Goal: Task Accomplishment & Management: Manage account settings

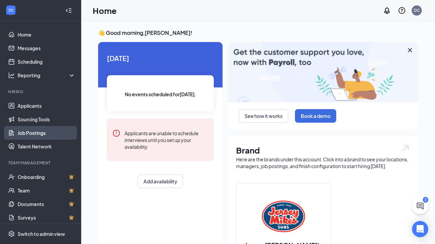
click at [36, 132] on link "Job Postings" at bounding box center [47, 133] width 58 height 14
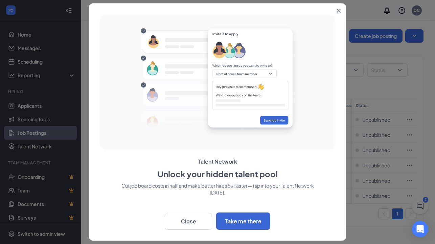
click at [339, 12] on icon "Close" at bounding box center [339, 11] width 4 height 4
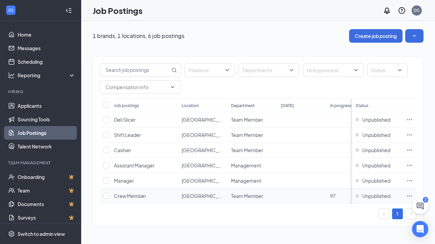
click at [409, 194] on icon "Ellipses" at bounding box center [410, 195] width 7 height 7
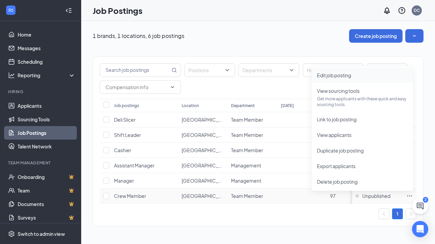
click at [328, 76] on span "Edit job posting" at bounding box center [334, 75] width 34 height 6
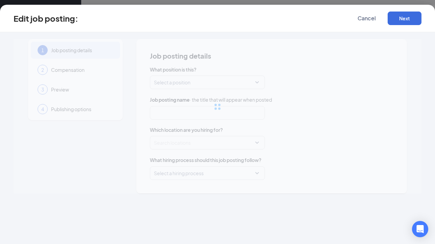
type input "Crew Member"
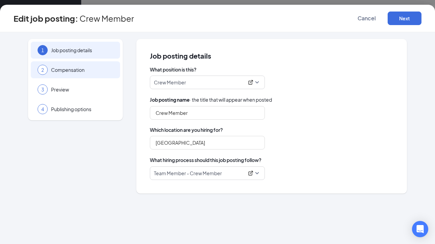
click at [74, 75] on div "2 Compensation" at bounding box center [75, 69] width 89 height 17
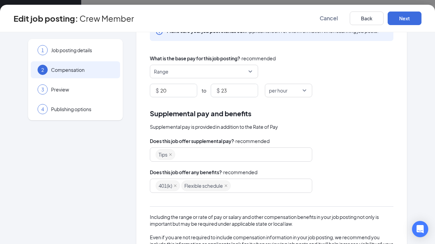
scroll to position [108, 0]
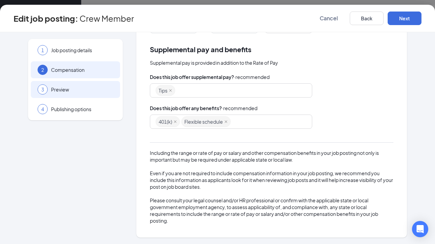
click at [54, 91] on span "Preview" at bounding box center [82, 89] width 62 height 7
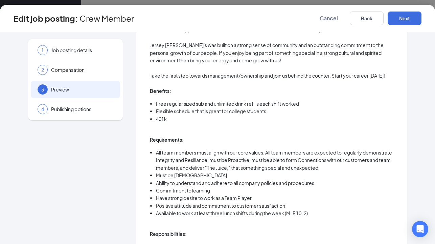
scroll to position [0, 0]
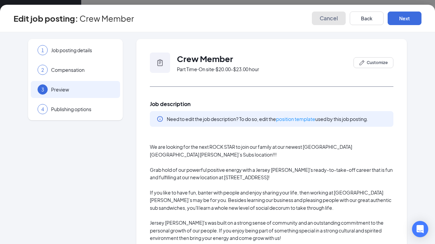
click at [327, 17] on span "Cancel" at bounding box center [329, 18] width 18 height 7
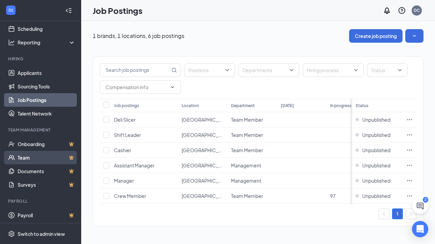
scroll to position [35, 0]
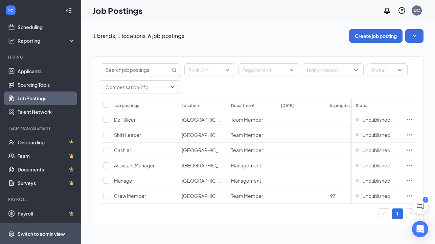
click at [38, 231] on div "Switch to admin view" at bounding box center [41, 233] width 47 height 7
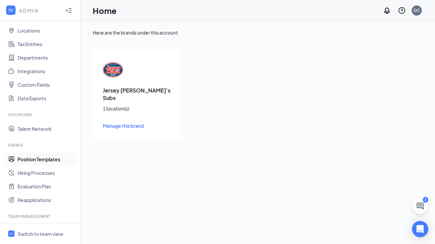
click at [44, 159] on link "Position Templates" at bounding box center [47, 159] width 58 height 14
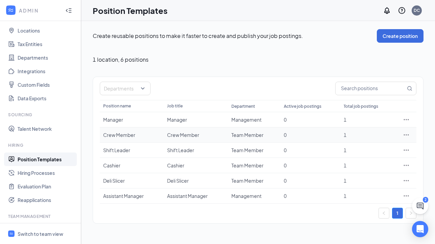
click at [406, 135] on icon "Ellipses" at bounding box center [406, 134] width 5 height 1
click at [352, 149] on span "Edit" at bounding box center [350, 149] width 9 height 6
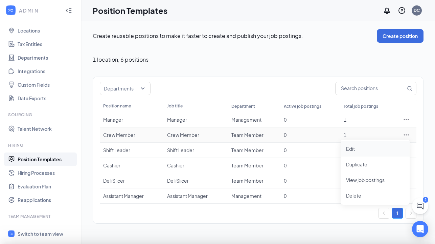
type input "Crew Member"
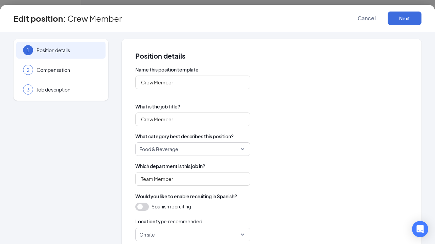
type input "Team Member"
click at [70, 87] on span "Job description" at bounding box center [68, 89] width 62 height 7
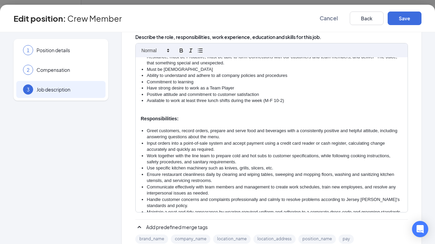
scroll to position [152, 0]
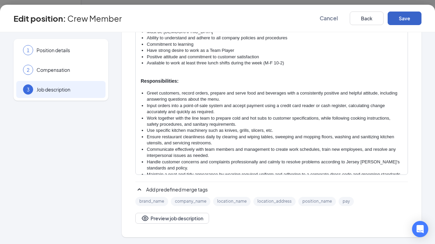
click at [403, 18] on button "Save" at bounding box center [405, 19] width 34 height 14
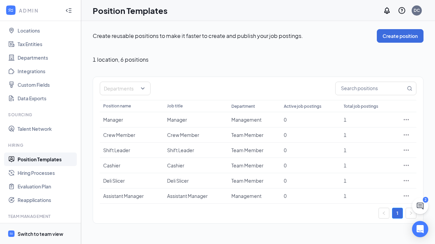
click at [42, 234] on div "Switch to team view" at bounding box center [41, 233] width 46 height 7
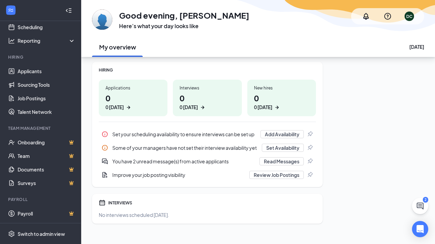
scroll to position [94, 0]
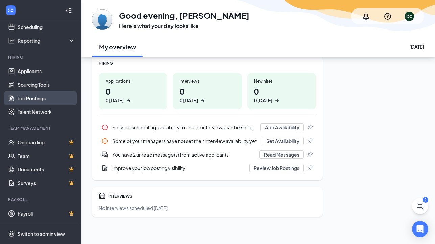
click at [36, 101] on link "Job Postings" at bounding box center [47, 98] width 58 height 14
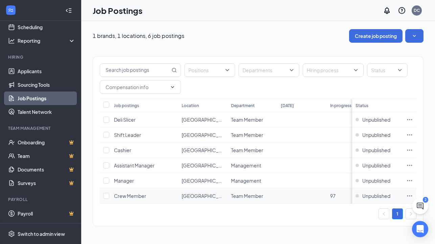
click at [414, 196] on td at bounding box center [410, 195] width 14 height 15
click at [409, 196] on icon "Ellipses" at bounding box center [410, 195] width 7 height 7
click at [335, 211] on div "1" at bounding box center [258, 213] width 317 height 11
click at [378, 195] on span "Unpublished" at bounding box center [377, 195] width 28 height 7
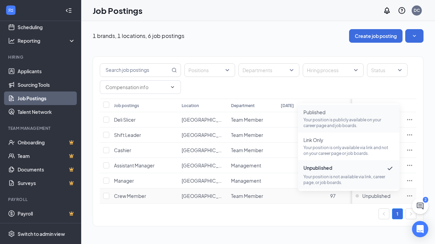
click at [321, 117] on p "Your position is publicly available on your career page and job boards." at bounding box center [349, 123] width 91 height 12
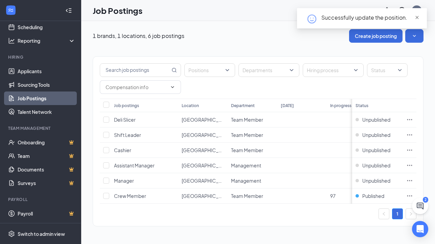
click at [416, 17] on span "close" at bounding box center [417, 17] width 5 height 5
